Goal: Information Seeking & Learning: Learn about a topic

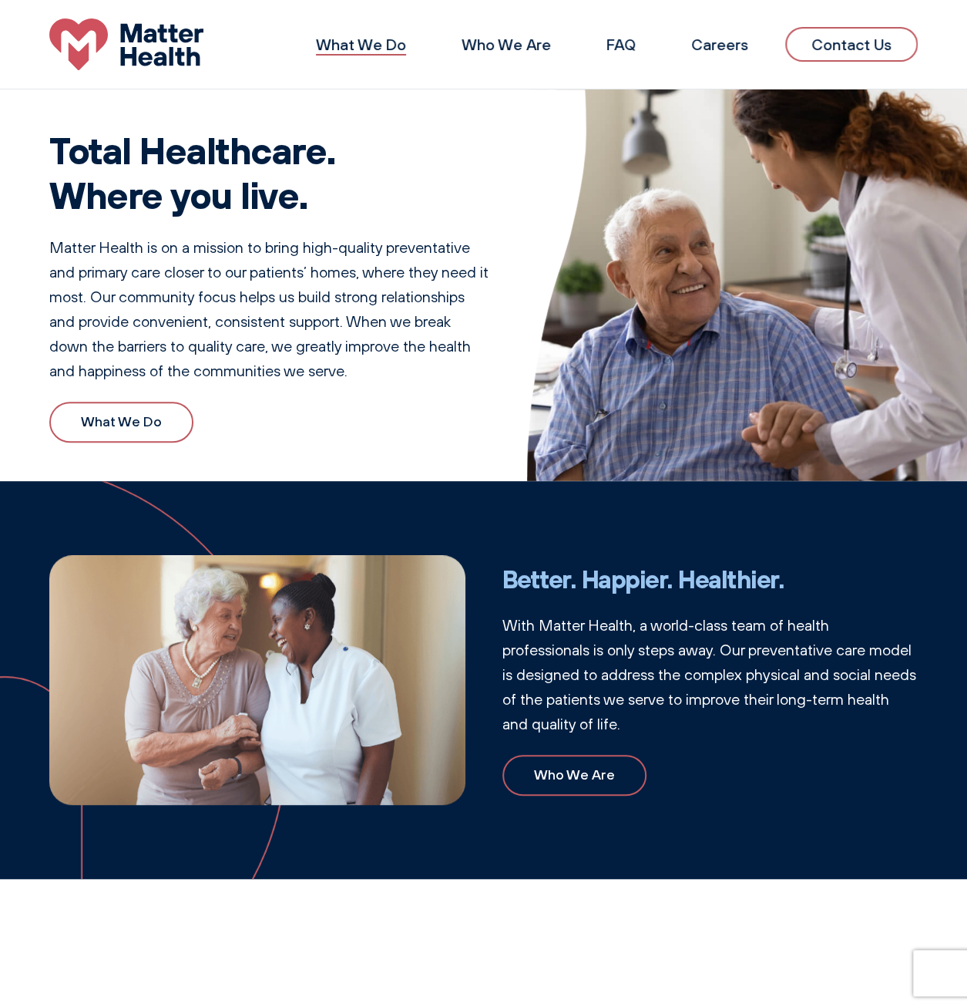
click at [377, 39] on link "What We Do" at bounding box center [361, 44] width 90 height 19
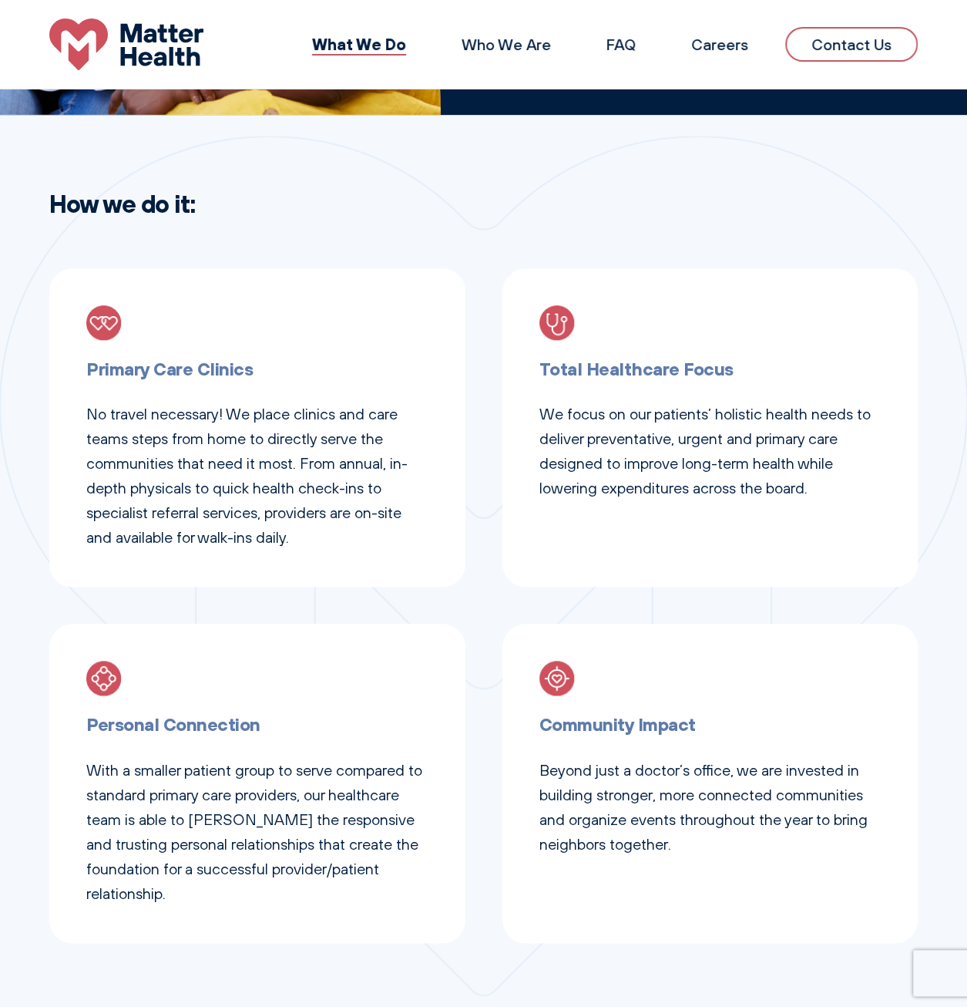
scroll to position [231, 0]
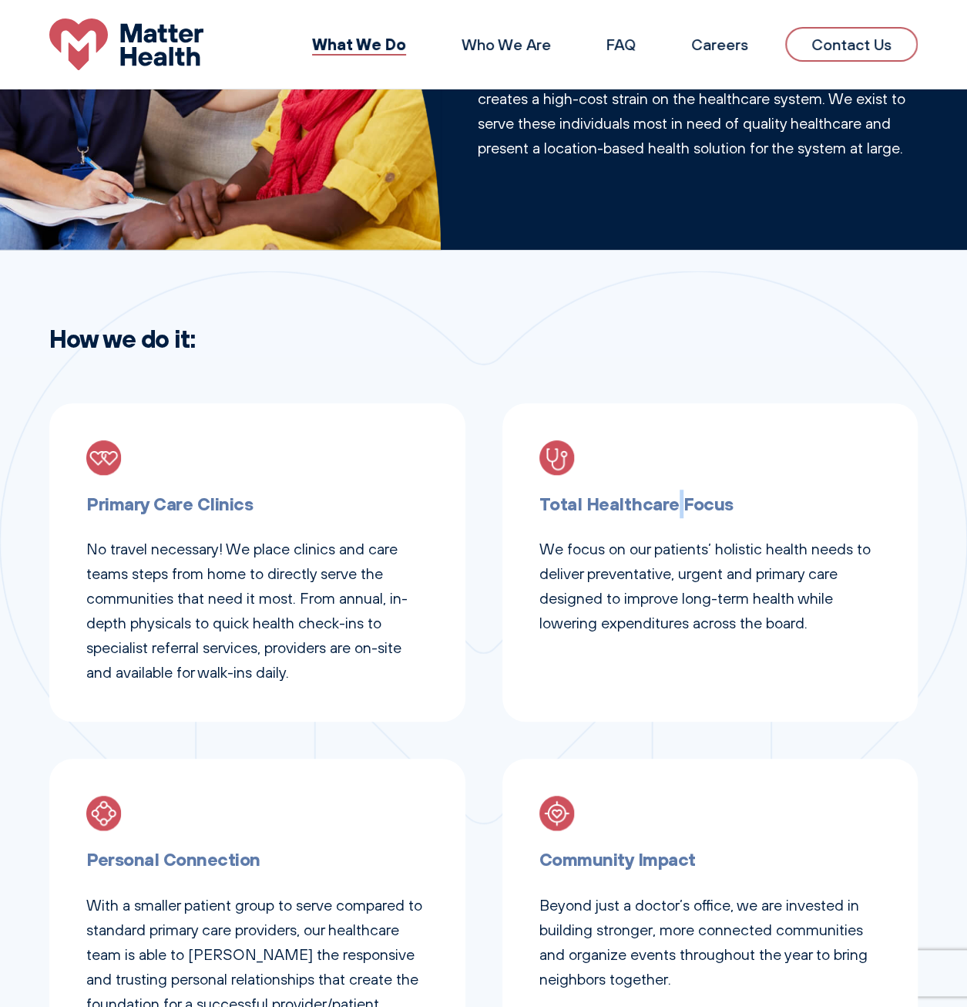
drag, startPoint x: 580, startPoint y: 499, endPoint x: 589, endPoint y: 499, distance: 8.5
click at [589, 499] on h3 "Total Healthcare Focus" at bounding box center [710, 503] width 342 height 29
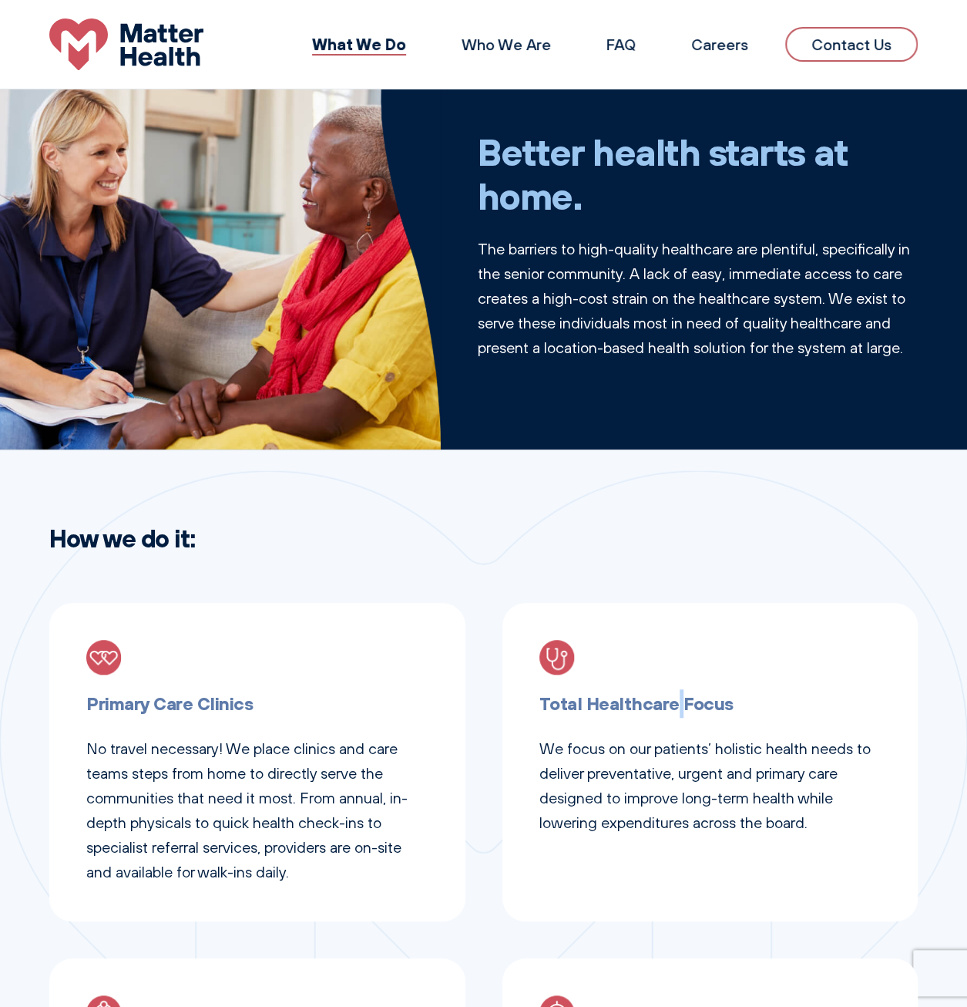
scroll to position [0, 0]
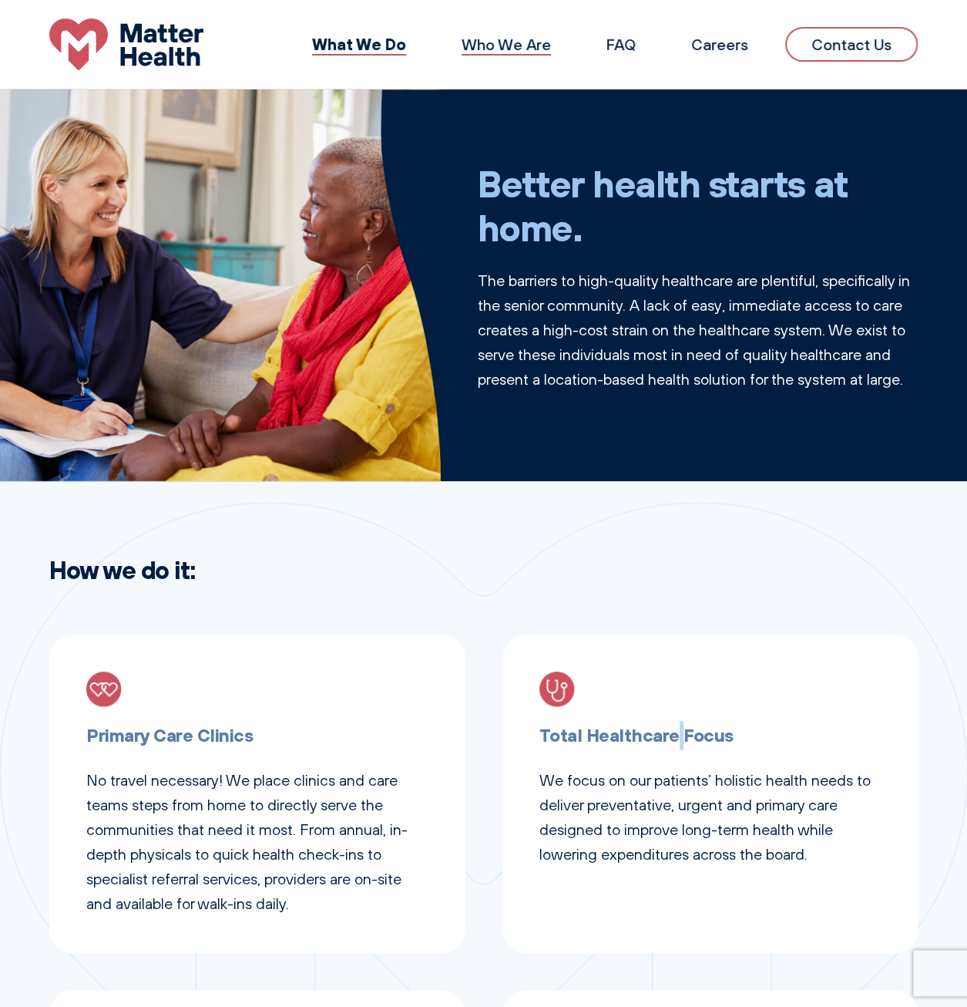
click at [536, 35] on link "Who We Are" at bounding box center [506, 44] width 89 height 19
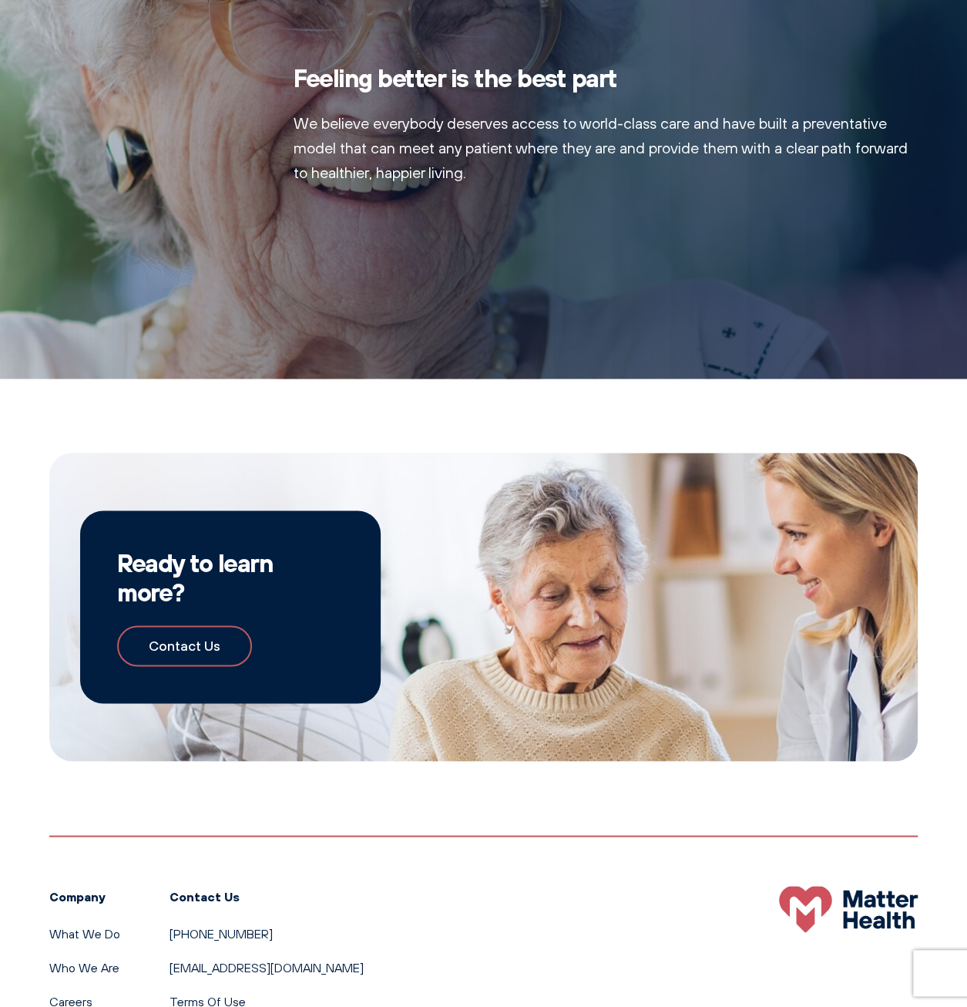
scroll to position [1022, 0]
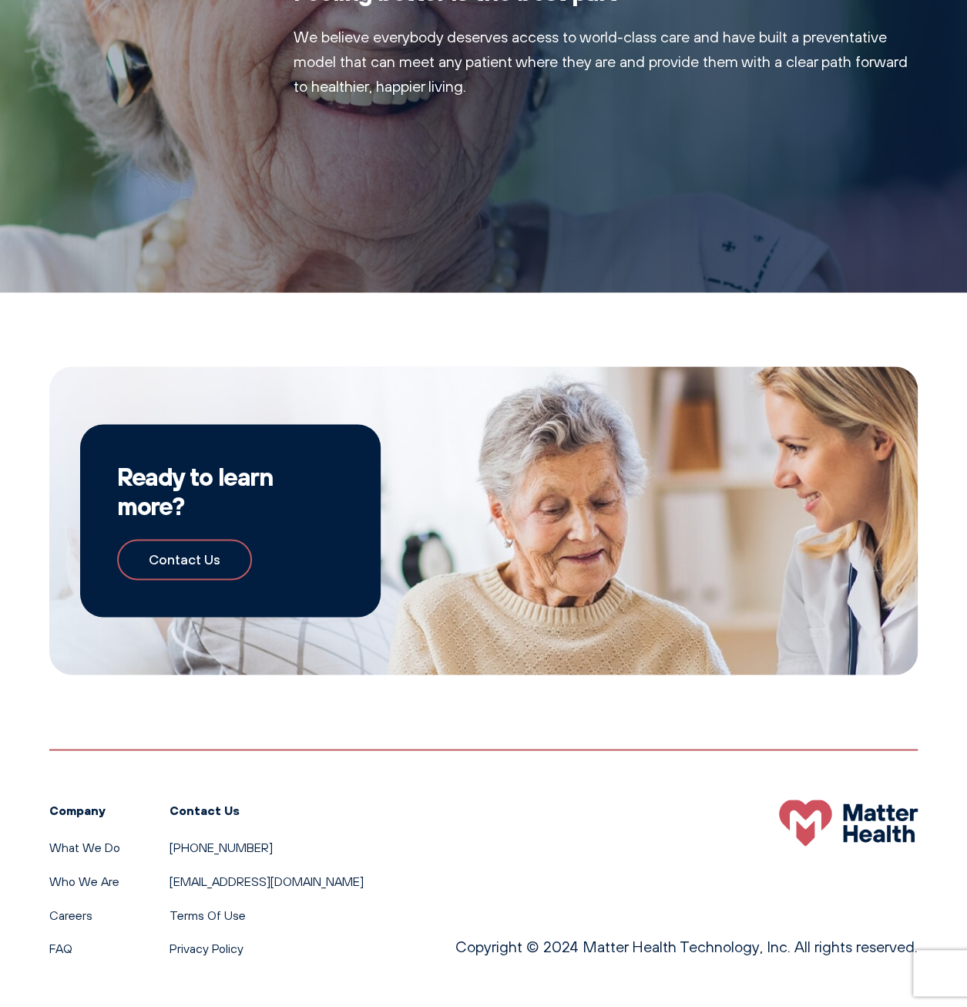
drag, startPoint x: 879, startPoint y: 973, endPoint x: 92, endPoint y: 418, distance: 962.9
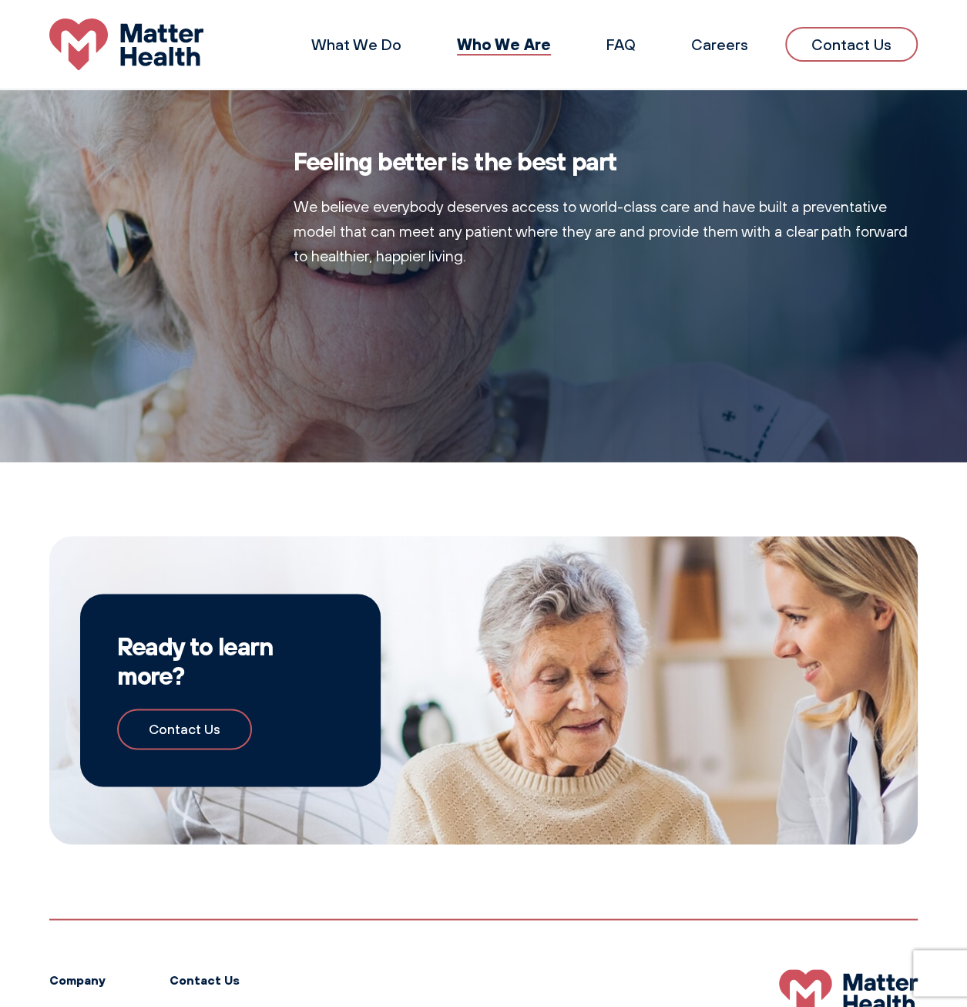
scroll to position [791, 0]
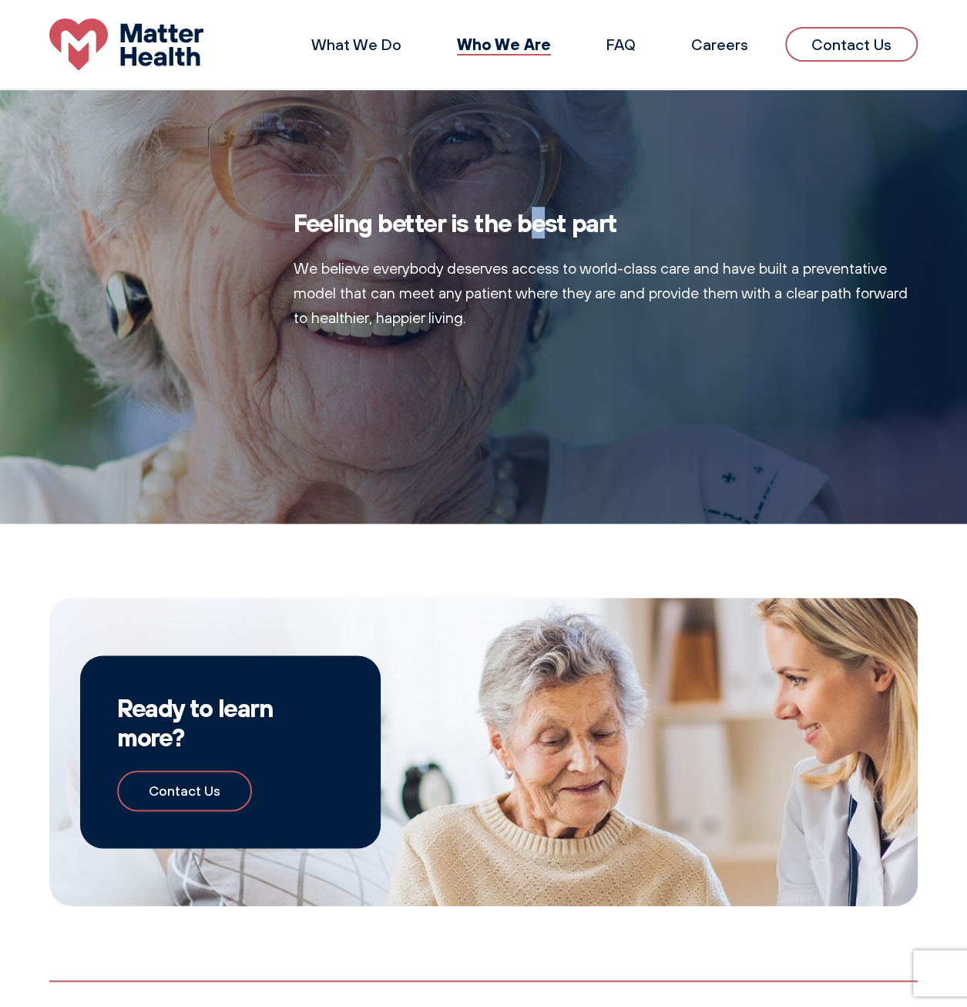
click at [449, 224] on h2 "Feeling better is the best part" at bounding box center [606, 222] width 624 height 29
click at [372, 41] on link "What We Do" at bounding box center [356, 44] width 90 height 19
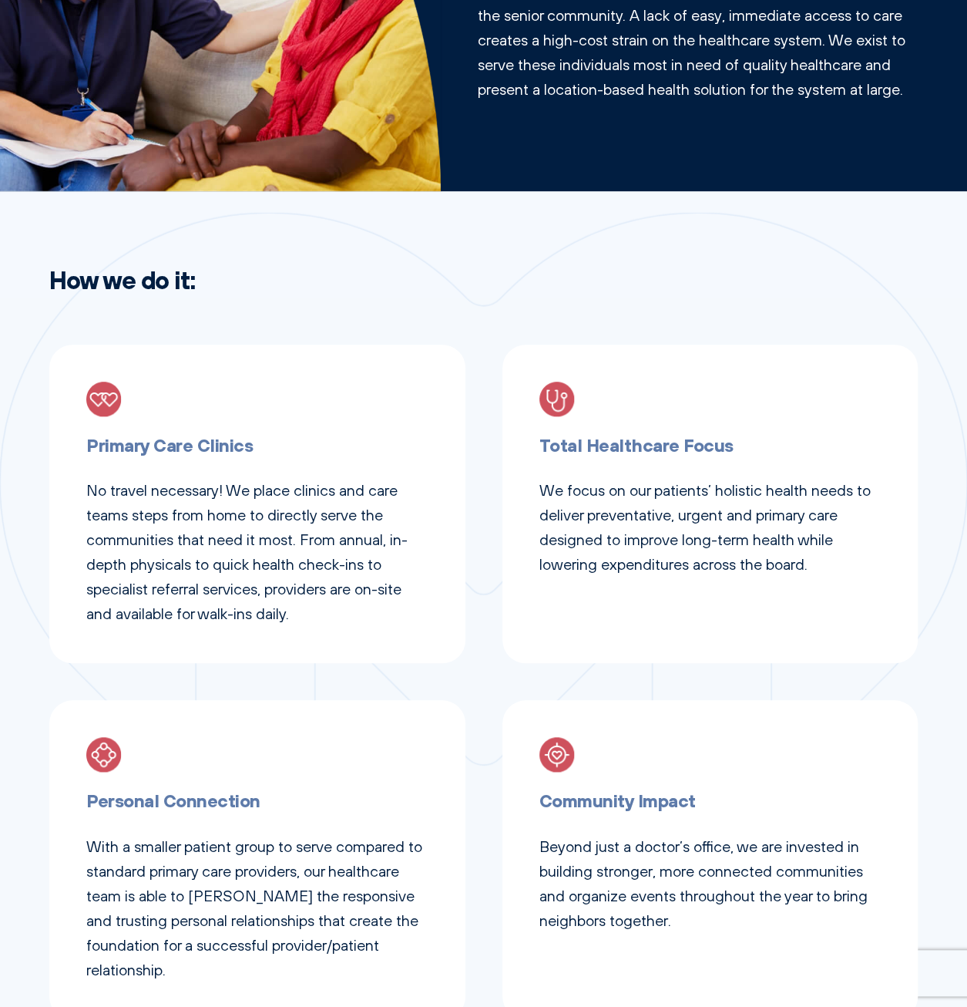
scroll to position [308, 0]
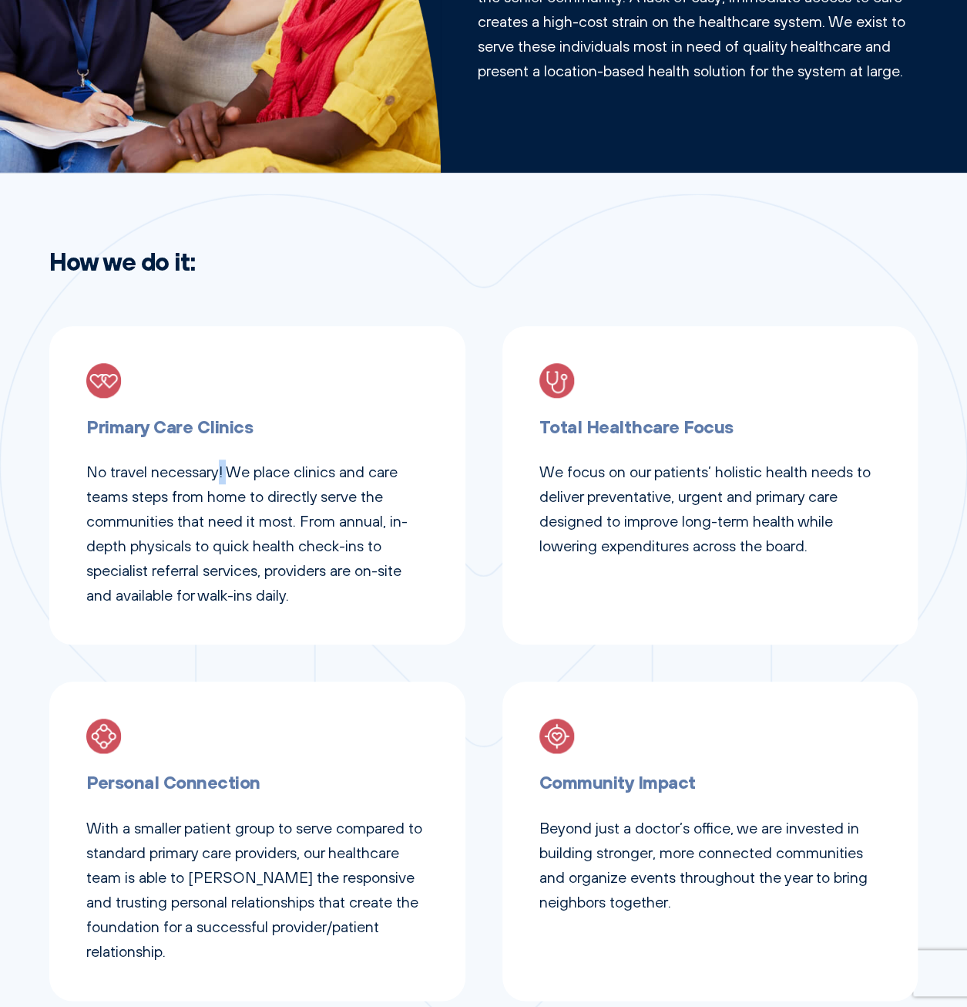
drag, startPoint x: 227, startPoint y: 475, endPoint x: 219, endPoint y: 472, distance: 8.8
click at [219, 472] on p "No travel necessary! We place clinics and care teams steps from home to directl…" at bounding box center [257, 533] width 342 height 148
click at [304, 613] on div "Primary Care Clinics No travel necessary! We place clinics and care teams steps…" at bounding box center [257, 485] width 416 height 318
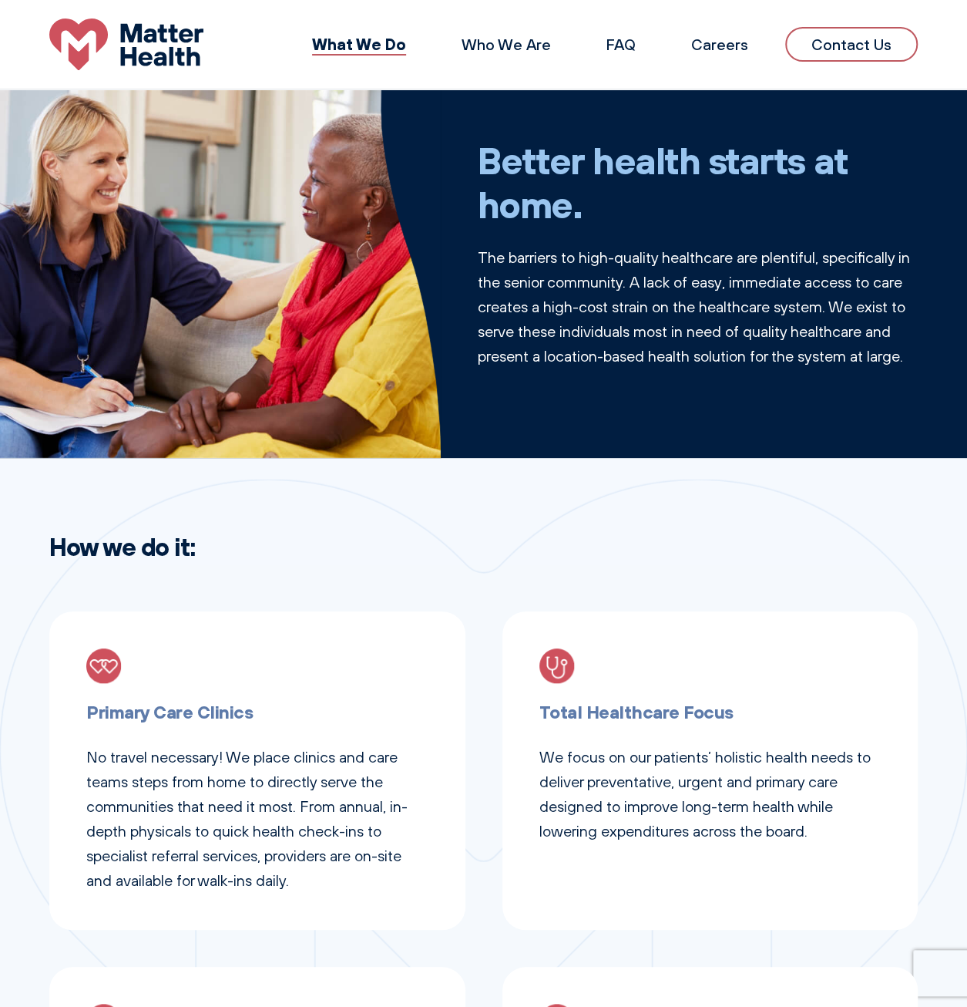
scroll to position [0, 0]
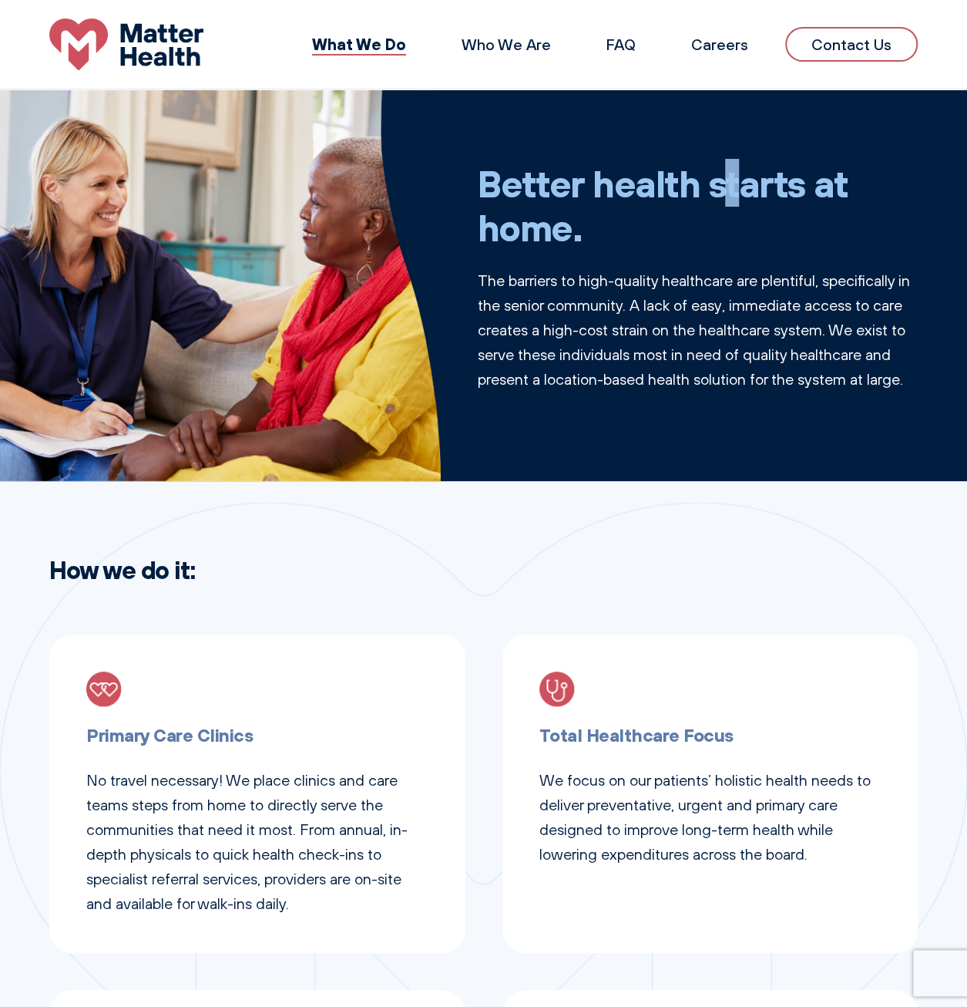
click at [589, 166] on h1 "Better health starts at home." at bounding box center [698, 205] width 441 height 89
drag, startPoint x: 583, startPoint y: 229, endPoint x: 573, endPoint y: 221, distance: 12.0
click at [573, 221] on h1 "Better health starts at home." at bounding box center [698, 205] width 441 height 89
drag, startPoint x: 256, startPoint y: 779, endPoint x: 247, endPoint y: 781, distance: 9.4
click at [247, 781] on p "No travel necessary! We place clinics and care teams steps from home to directl…" at bounding box center [257, 842] width 342 height 148
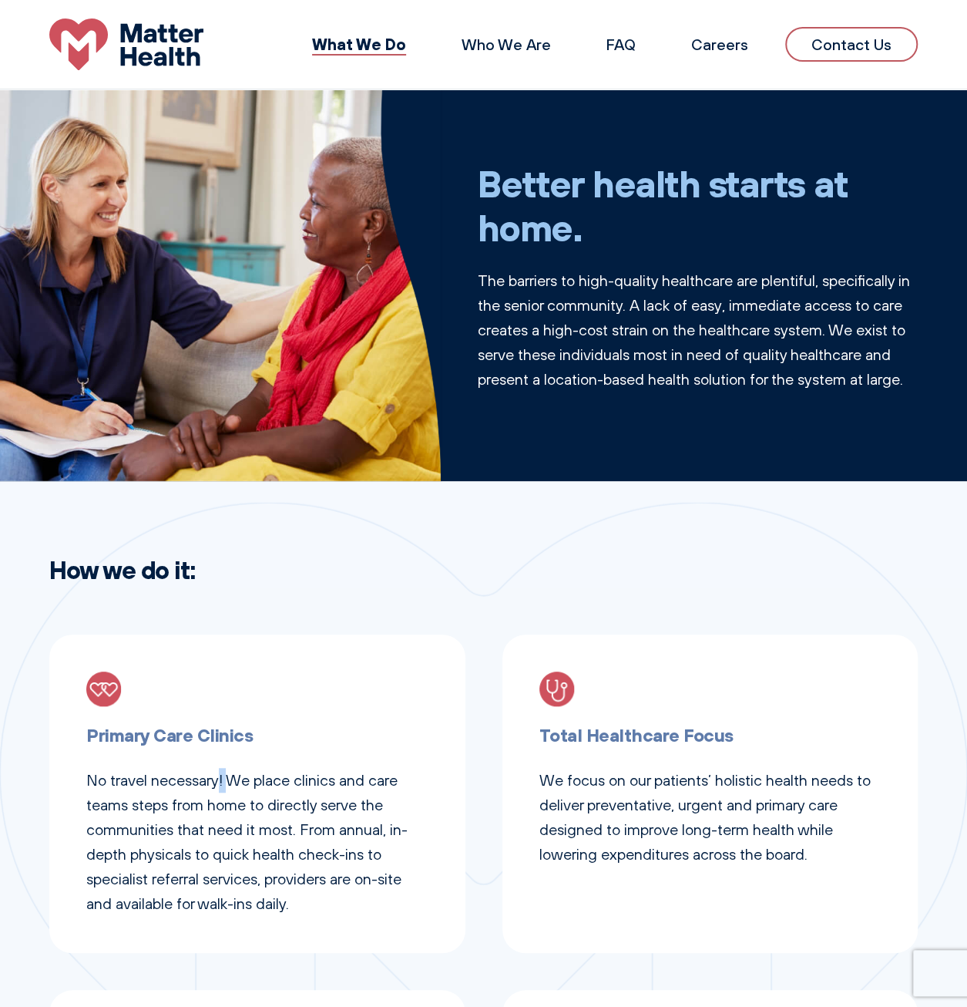
click at [221, 781] on p "No travel necessary! We place clinics and care teams steps from home to directl…" at bounding box center [257, 842] width 342 height 148
drag, startPoint x: 221, startPoint y: 781, endPoint x: 113, endPoint y: 778, distance: 108.0
click at [113, 778] on p "No travel necessary! We place clinics and care teams steps from home to directl…" at bounding box center [257, 842] width 342 height 148
drag, startPoint x: 589, startPoint y: 178, endPoint x: 561, endPoint y: 183, distance: 28.1
click at [583, 177] on h1 "Better health starts at home." at bounding box center [698, 205] width 441 height 89
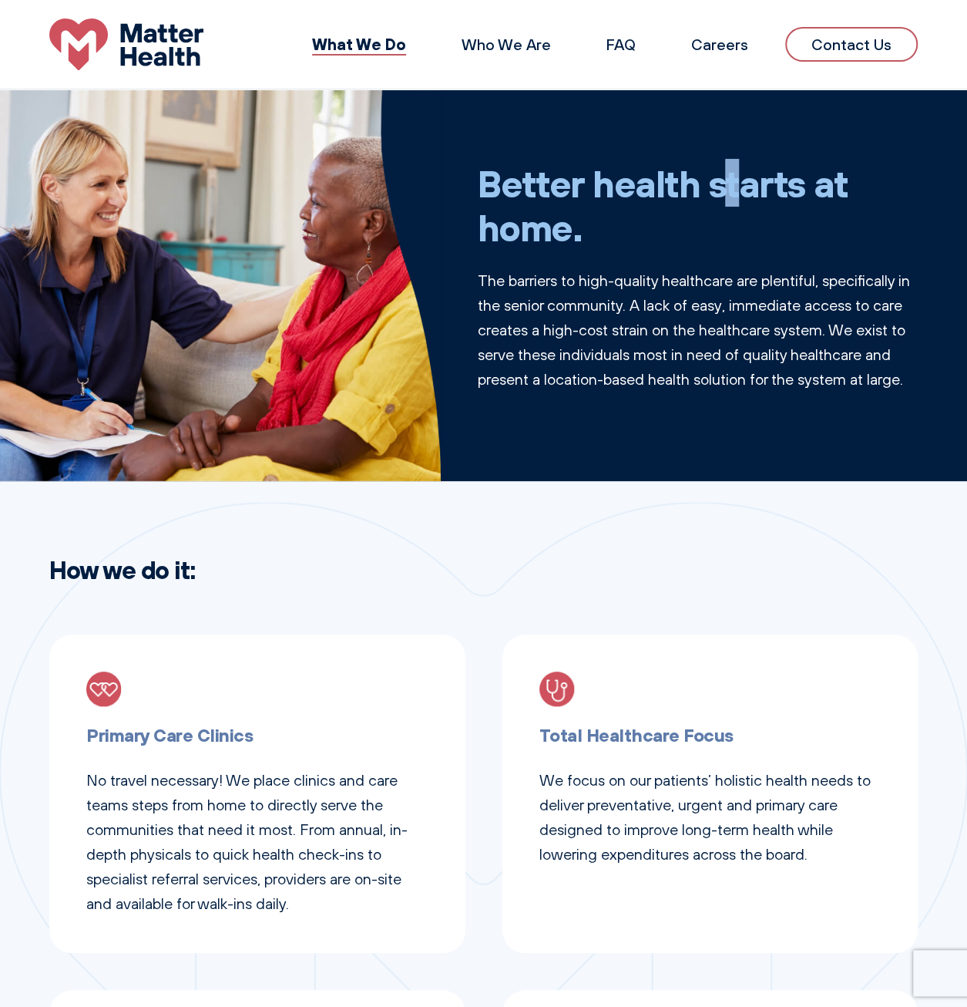
drag, startPoint x: 200, startPoint y: 728, endPoint x: 187, endPoint y: 734, distance: 14.2
click at [187, 734] on h3 "Primary Care Clinics" at bounding box center [257, 735] width 342 height 29
drag, startPoint x: 94, startPoint y: 805, endPoint x: 86, endPoint y: 770, distance: 36.5
click at [94, 805] on p "No travel necessary! We place clinics and care teams steps from home to directl…" at bounding box center [257, 842] width 342 height 148
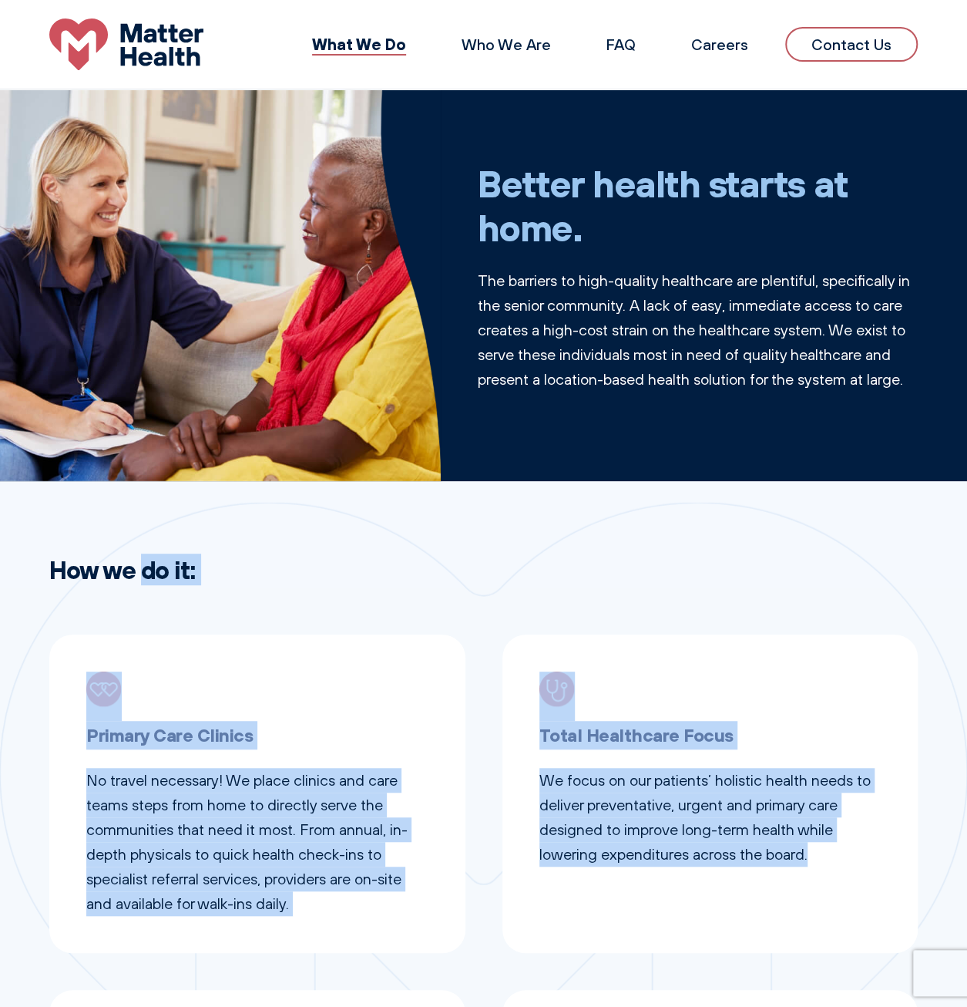
drag, startPoint x: 38, startPoint y: 566, endPoint x: 821, endPoint y: 861, distance: 836.8
click at [821, 861] on div "How we do it: Primary Care Clinics No travel necessary! We place clinics and ca…" at bounding box center [483, 931] width 967 height 753
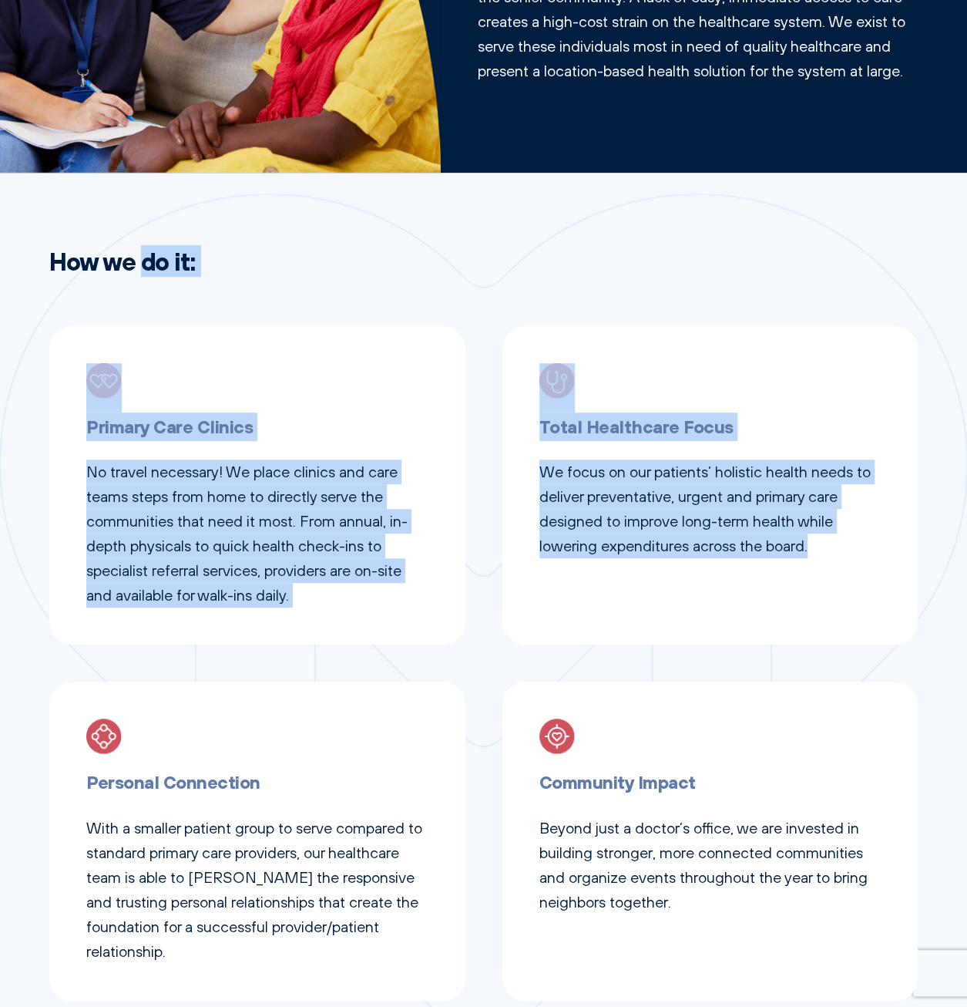
scroll to position [539, 0]
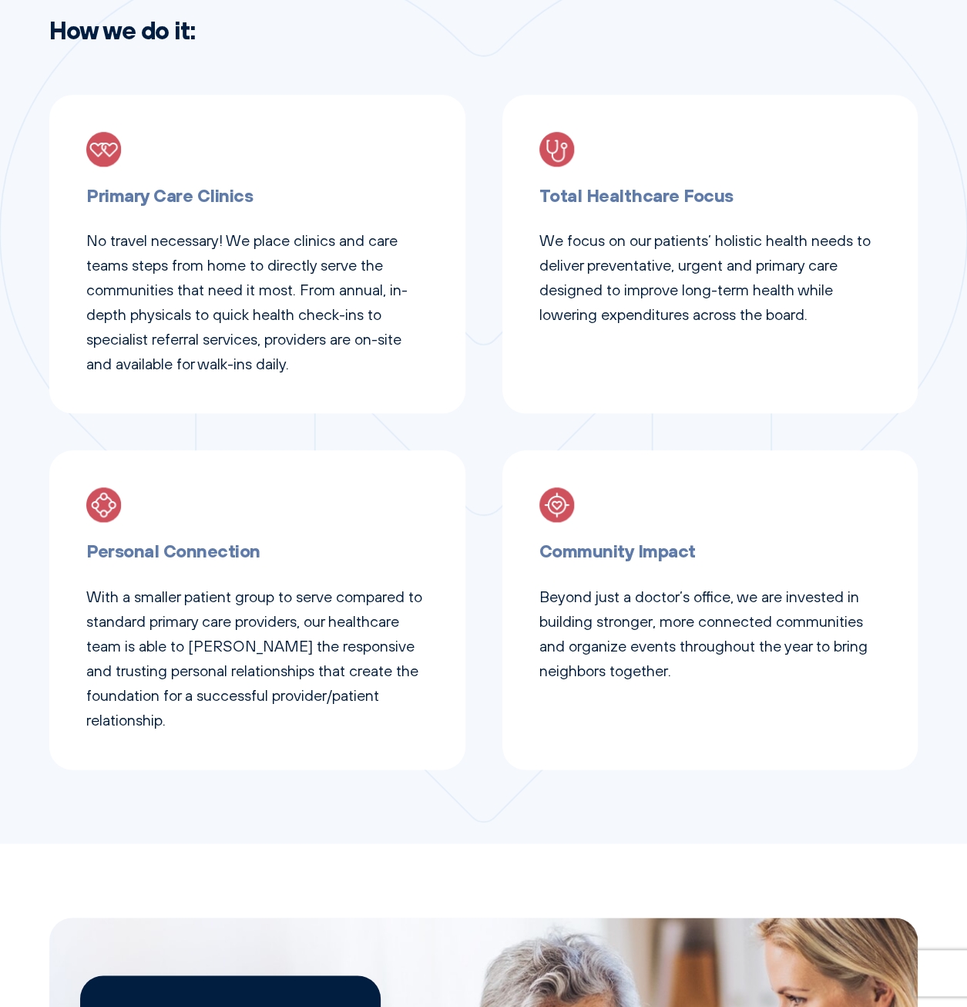
click at [684, 729] on div "Community Impact Beyond just a doctor’s office, we are invested in building str…" at bounding box center [710, 609] width 416 height 318
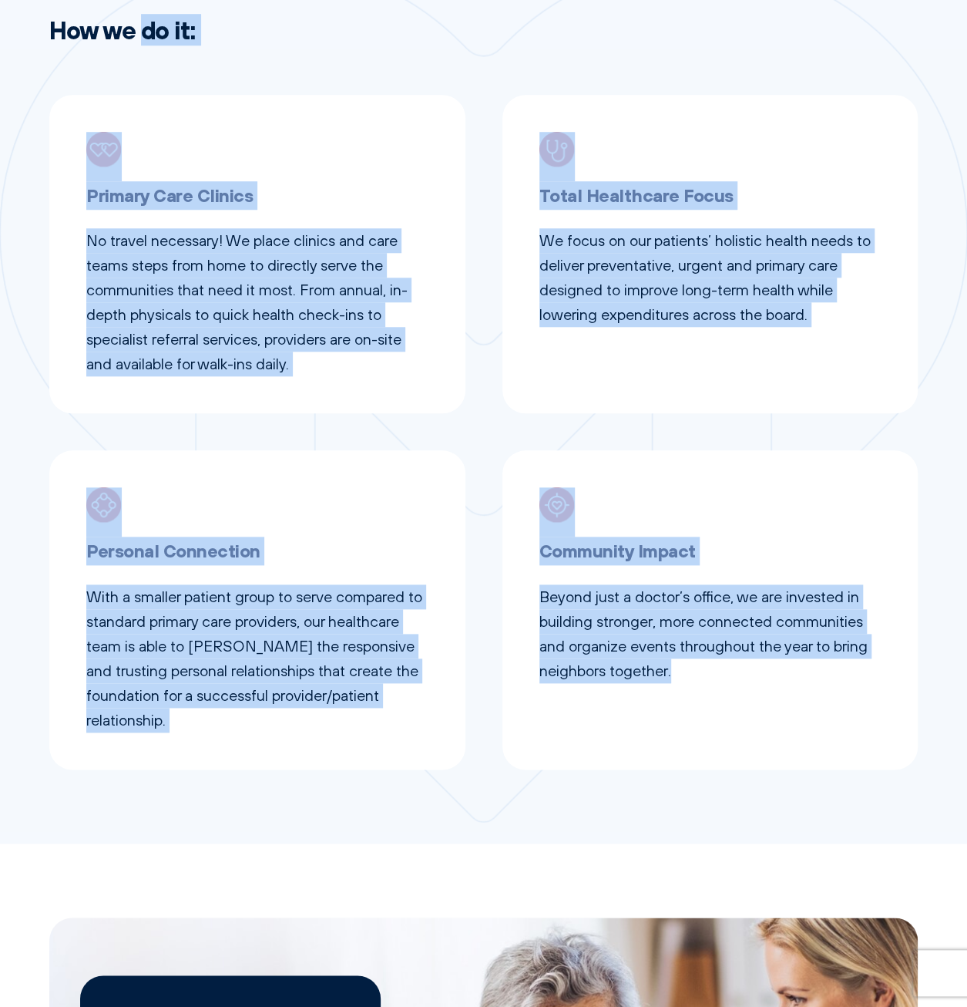
drag, startPoint x: 703, startPoint y: 710, endPoint x: 52, endPoint y: 39, distance: 934.7
click at [52, 39] on div "How we do it: Primary Care Clinics No travel necessary! We place clinics and ca…" at bounding box center [483, 391] width 967 height 753
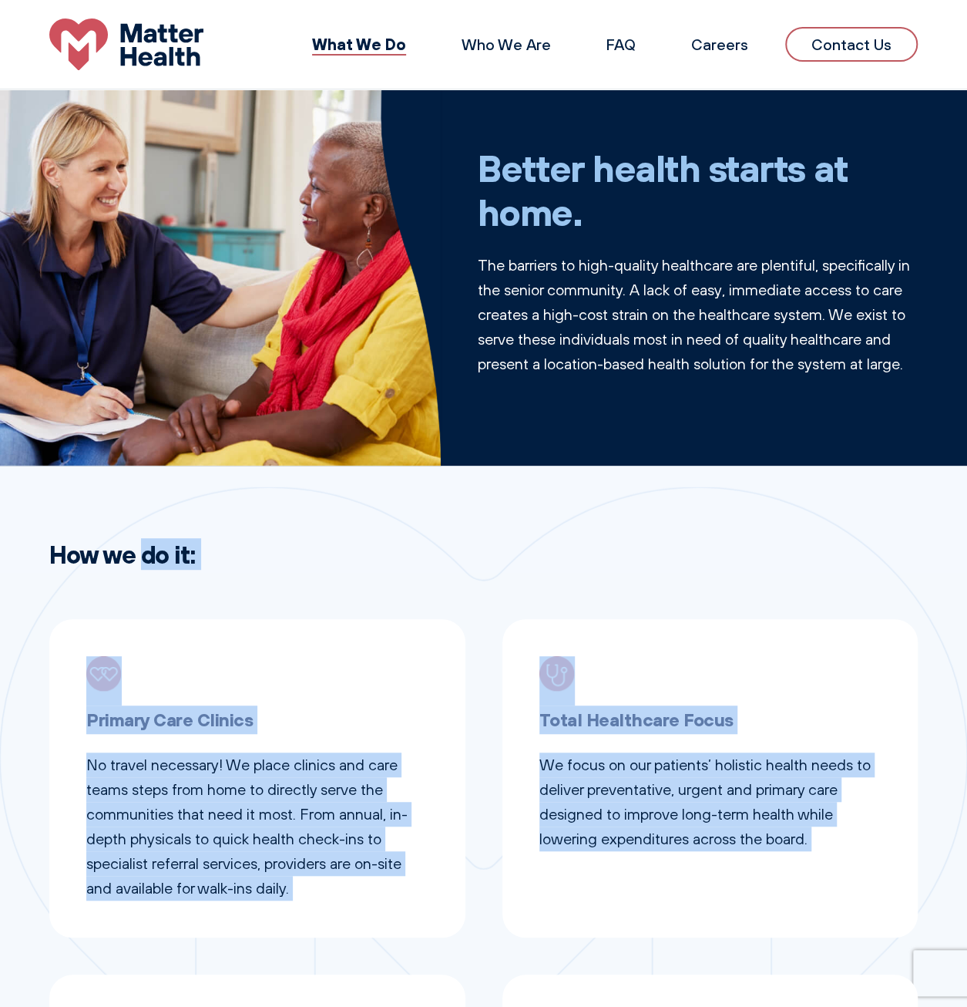
scroll to position [0, 0]
